Goal: Navigation & Orientation: Find specific page/section

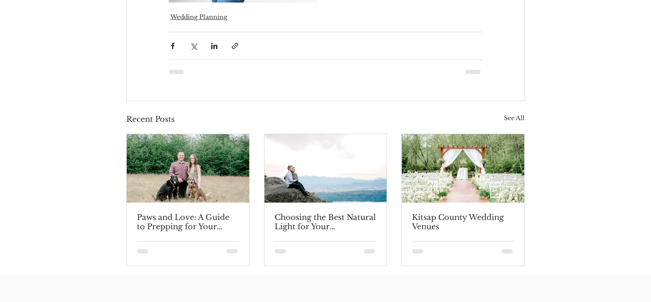
scroll to position [2670, 0]
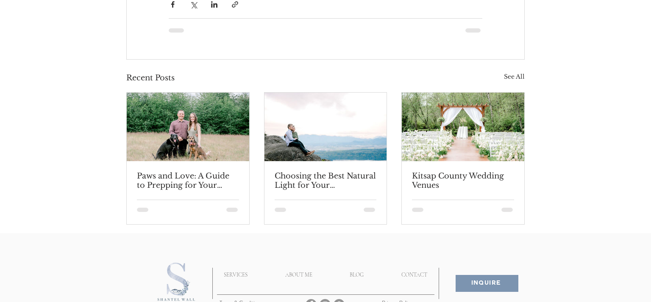
click at [644, 283] on div at bounding box center [325, 305] width 651 height 144
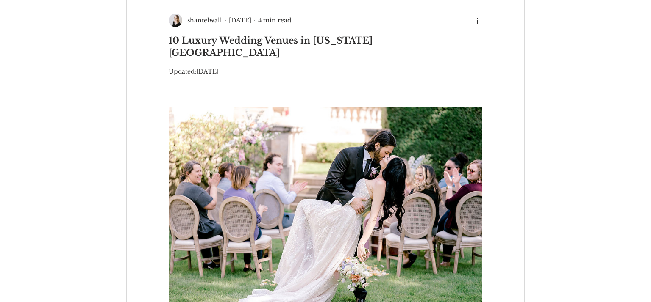
scroll to position [0, 0]
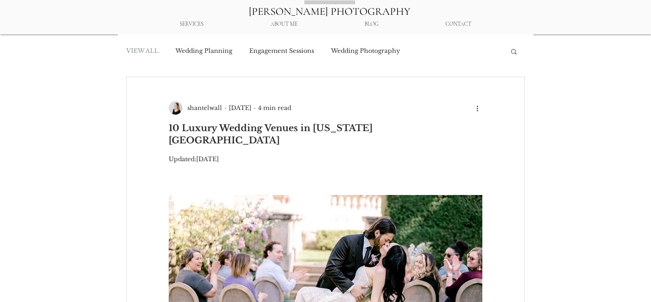
click at [141, 53] on link "VIEW ALL" at bounding box center [142, 51] width 32 height 8
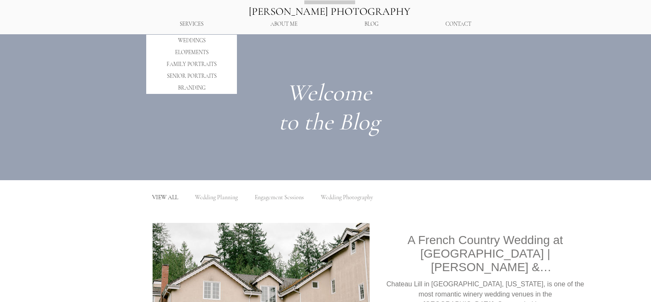
click at [195, 23] on p "SERVICES" at bounding box center [191, 24] width 32 height 15
